Goal: Transaction & Acquisition: Purchase product/service

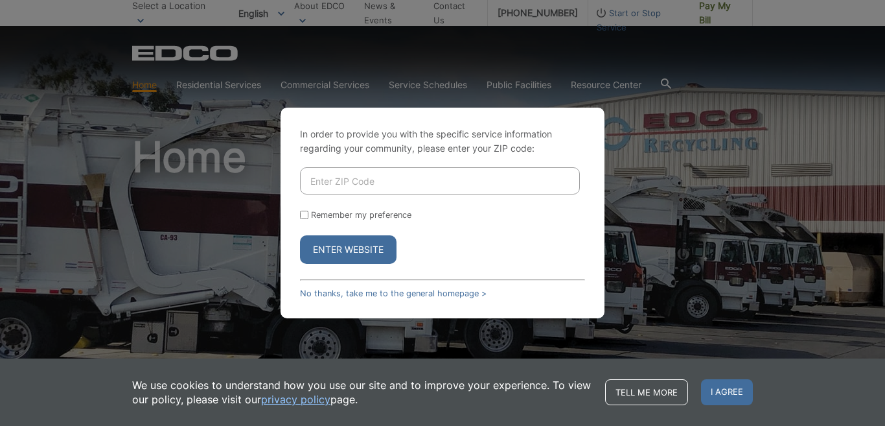
click at [346, 181] on input "Enter ZIP Code" at bounding box center [440, 180] width 280 height 27
click at [310, 181] on input "2021" at bounding box center [440, 180] width 280 height 27
type input "92021"
click at [305, 215] on input "Remember my preference" at bounding box center [304, 214] width 8 height 8
checkbox input "true"
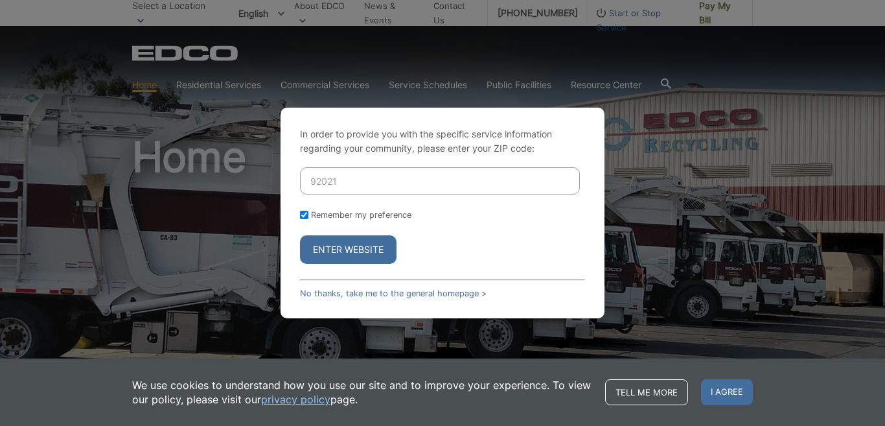
click at [343, 244] on button "Enter Website" at bounding box center [348, 249] width 97 height 28
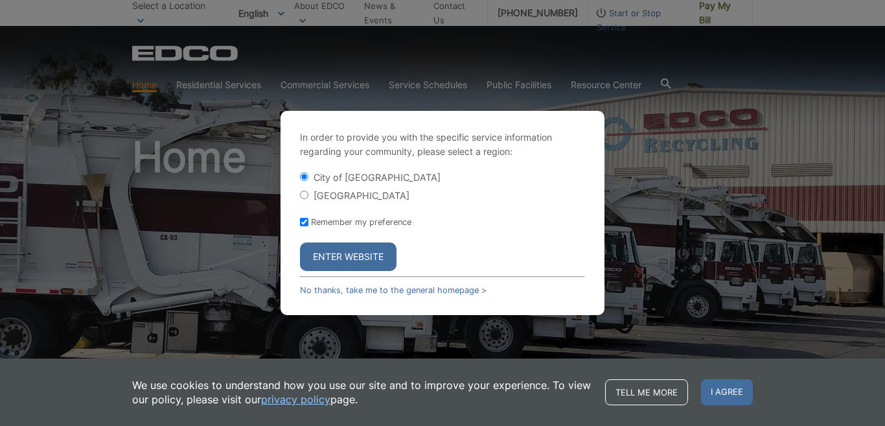
click at [303, 196] on input "[GEOGRAPHIC_DATA]" at bounding box center [304, 194] width 8 height 8
radio input "true"
click at [341, 255] on button "Enter Website" at bounding box center [348, 256] width 97 height 28
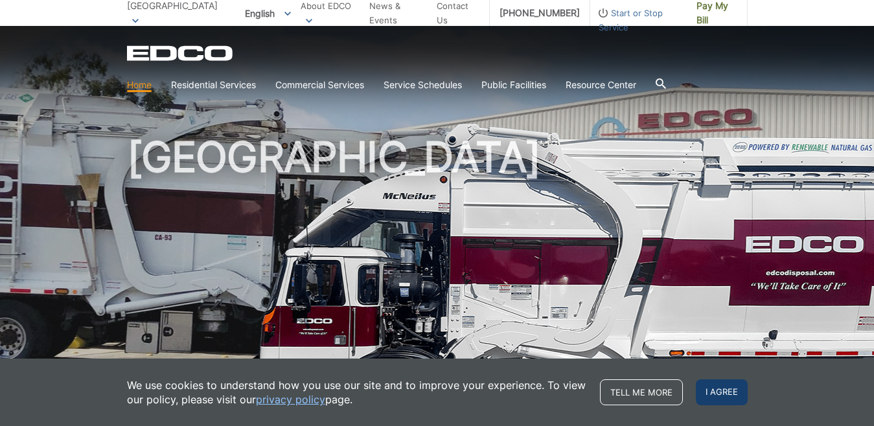
click at [717, 387] on span "I agree" at bounding box center [722, 392] width 52 height 26
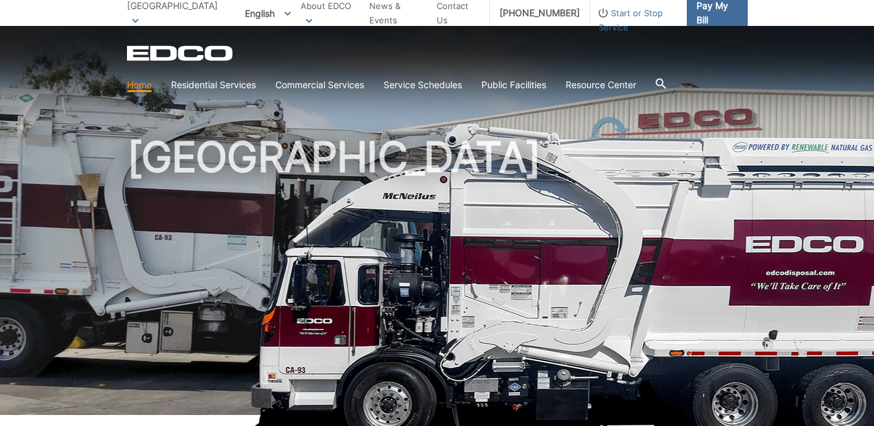
click at [705, 16] on span "Pay My Bill" at bounding box center [716, 13] width 41 height 28
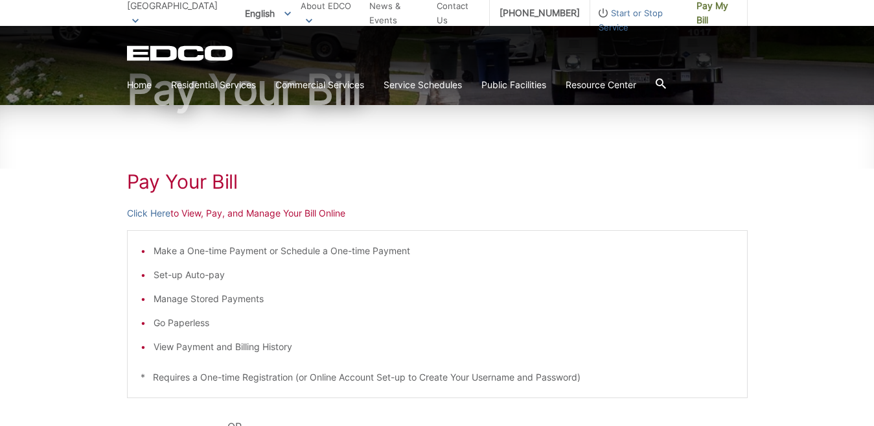
scroll to position [152, 0]
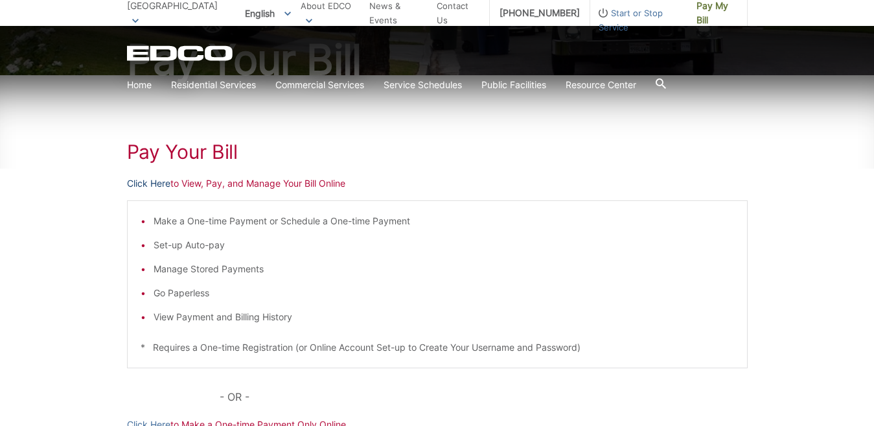
click at [159, 183] on link "Click Here" at bounding box center [148, 183] width 43 height 14
